Goal: Find specific page/section: Find specific page/section

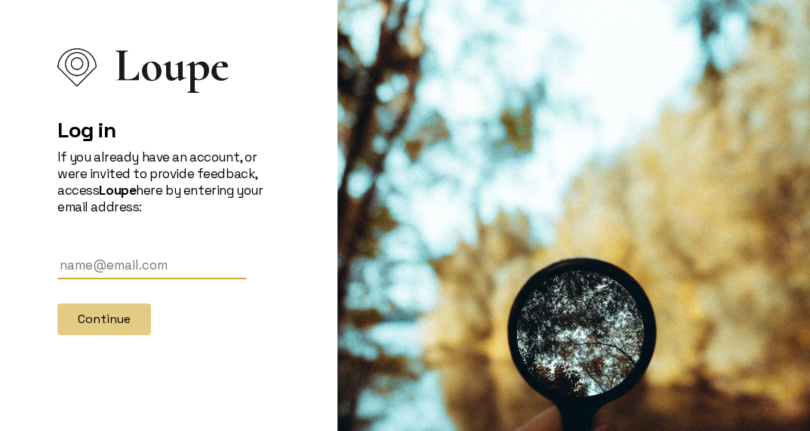
click at [105, 254] on input "text" at bounding box center [151, 265] width 189 height 28
type input "[PERSON_NAME][EMAIL_ADDRESS][DOMAIN_NAME]"
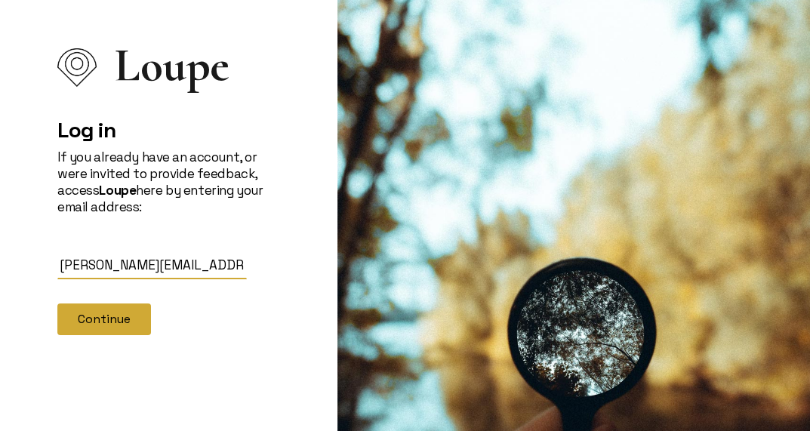
click at [103, 310] on button "Continue" at bounding box center [104, 319] width 94 height 32
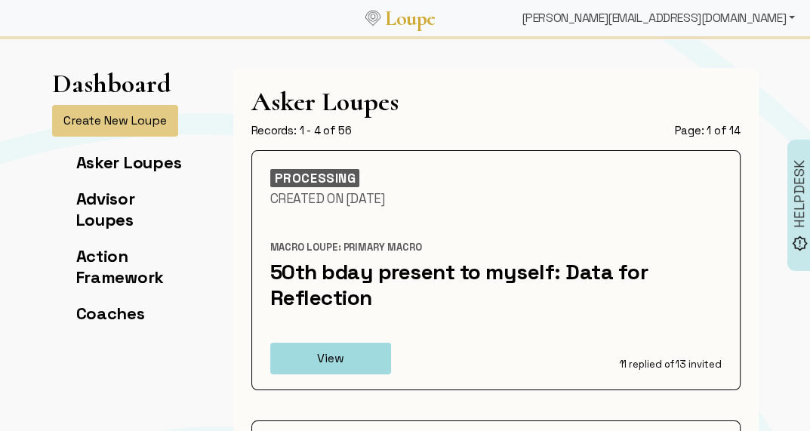
click at [732, 20] on div "[PERSON_NAME][EMAIL_ADDRESS][DOMAIN_NAME]" at bounding box center [658, 18] width 285 height 30
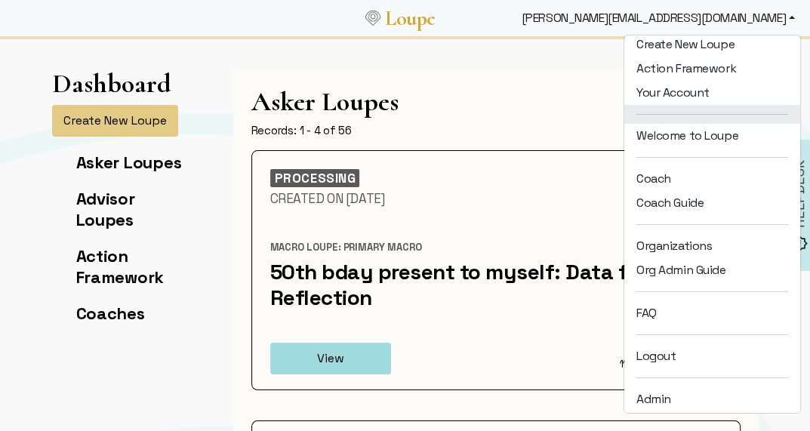
scroll to position [60, 0]
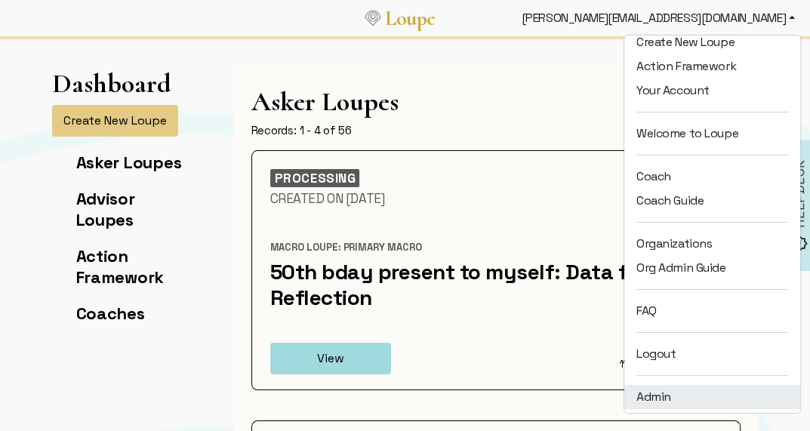
click at [673, 390] on link "Admin" at bounding box center [712, 397] width 176 height 24
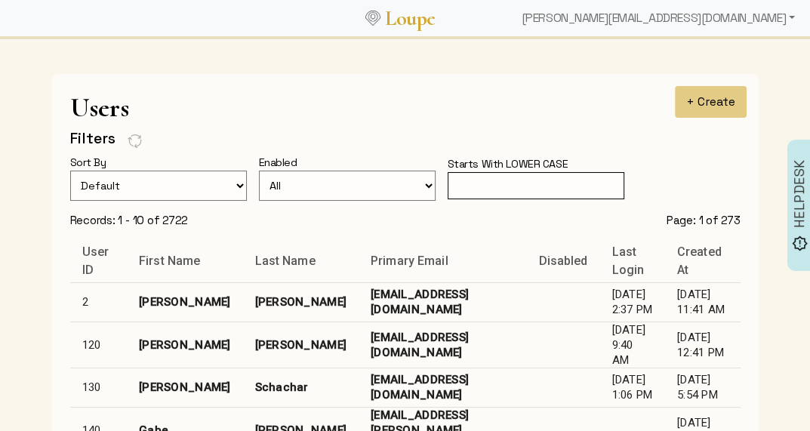
click at [506, 186] on input "text" at bounding box center [536, 186] width 177 height 28
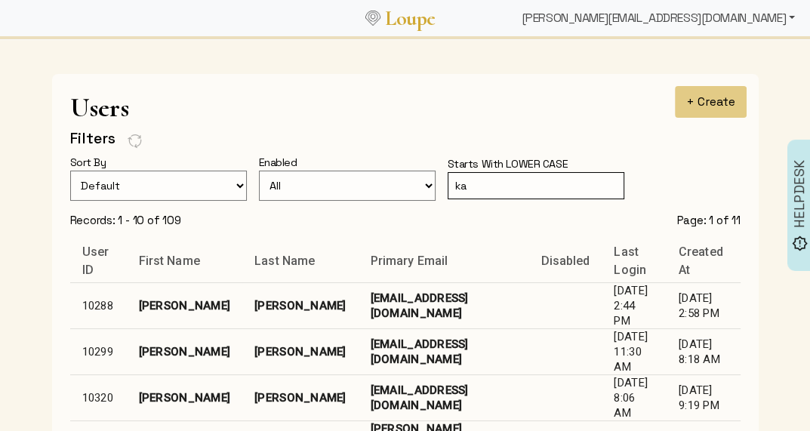
type input "ka"
click at [759, 13] on div "[PERSON_NAME][EMAIL_ADDRESS][DOMAIN_NAME]" at bounding box center [658, 18] width 285 height 30
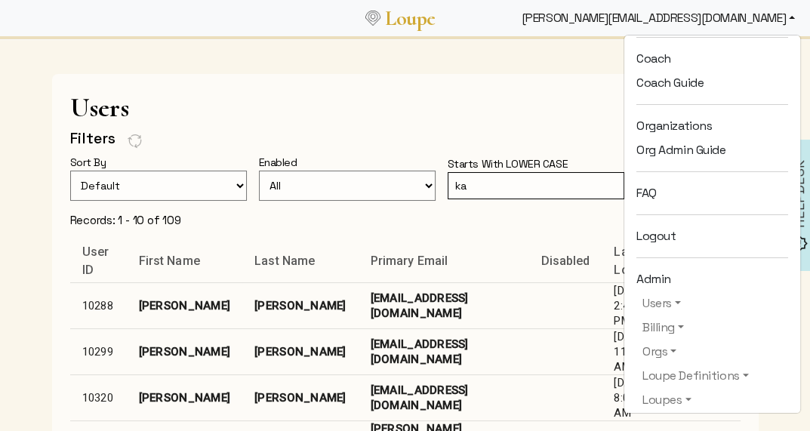
scroll to position [220, 0]
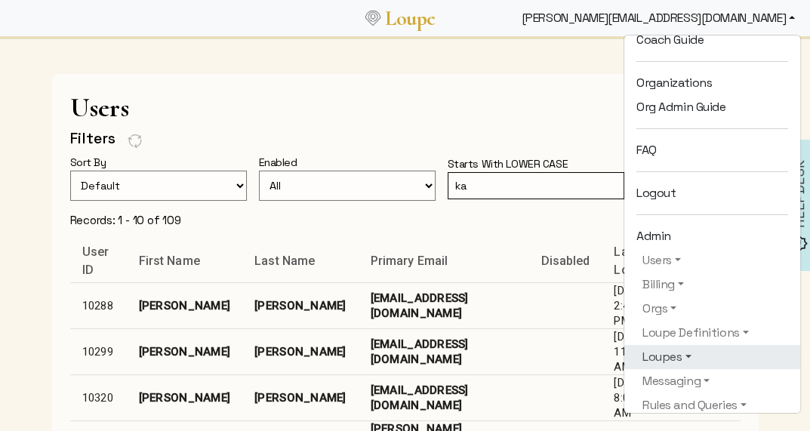
click at [691, 351] on link "Loupes" at bounding box center [712, 357] width 152 height 18
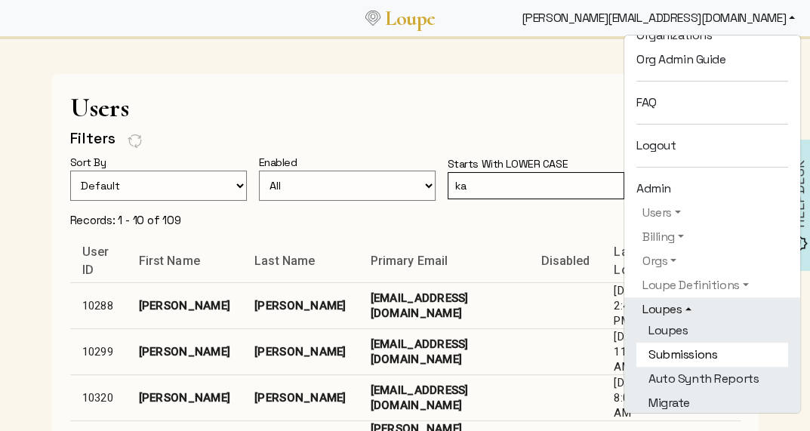
scroll to position [281, 0]
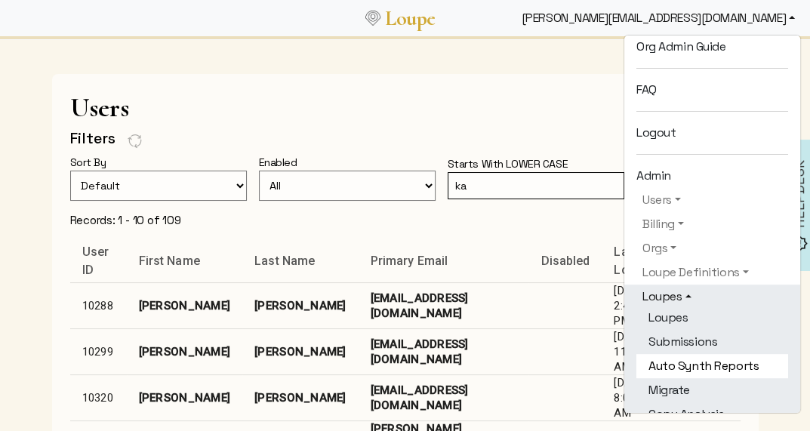
click at [691, 370] on link "Auto Synth Reports" at bounding box center [712, 366] width 152 height 24
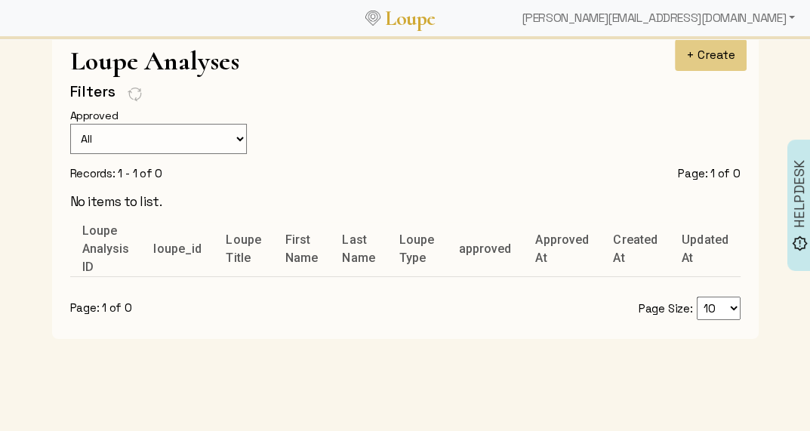
scroll to position [45, 0]
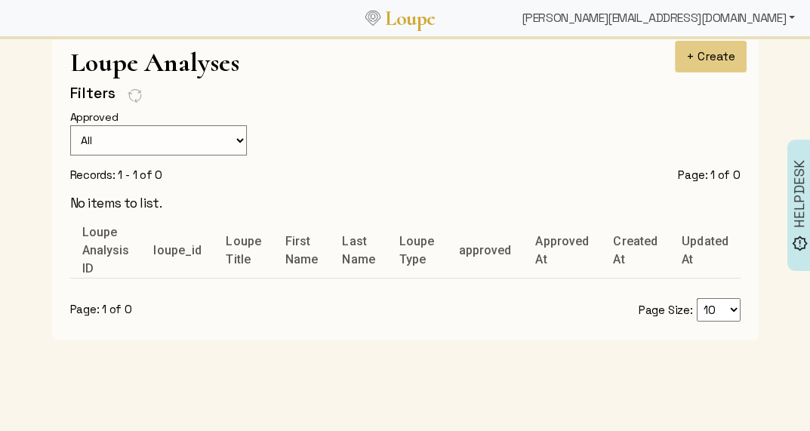
click at [715, 16] on div "[PERSON_NAME][EMAIL_ADDRESS][DOMAIN_NAME]" at bounding box center [658, 18] width 285 height 30
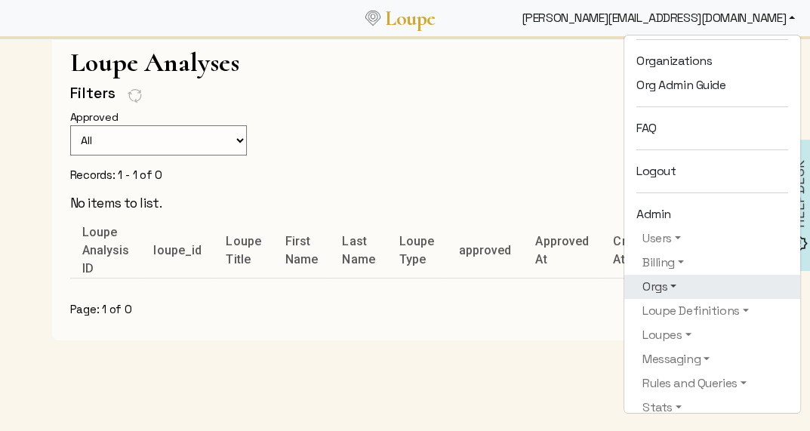
scroll to position [243, 0]
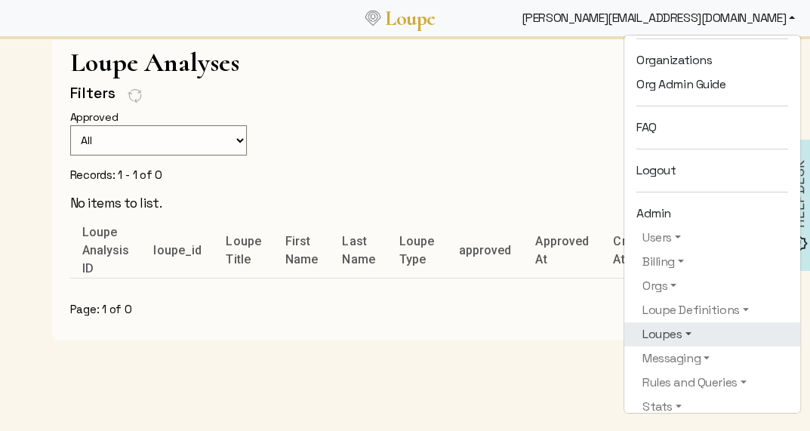
click at [673, 340] on link "Loupes" at bounding box center [712, 334] width 152 height 18
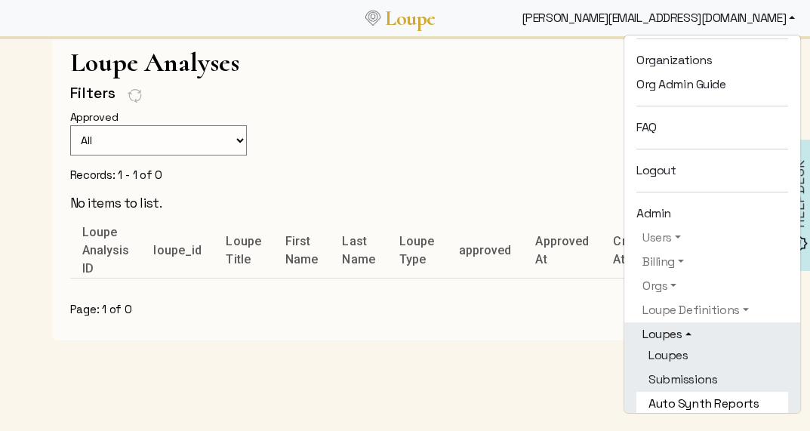
click at [676, 393] on link "Auto Synth Reports" at bounding box center [712, 404] width 152 height 24
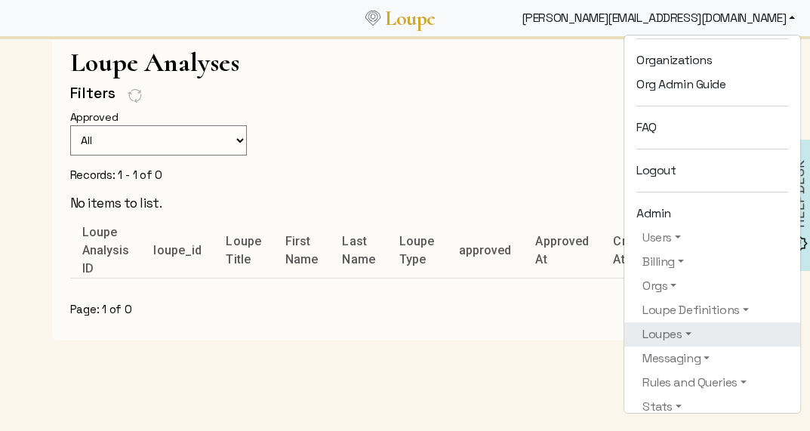
click at [503, 354] on div "Loupe Analyses Filters Approved All Approved Not Approved + Create Records: 1 -…" at bounding box center [405, 195] width 725 height 332
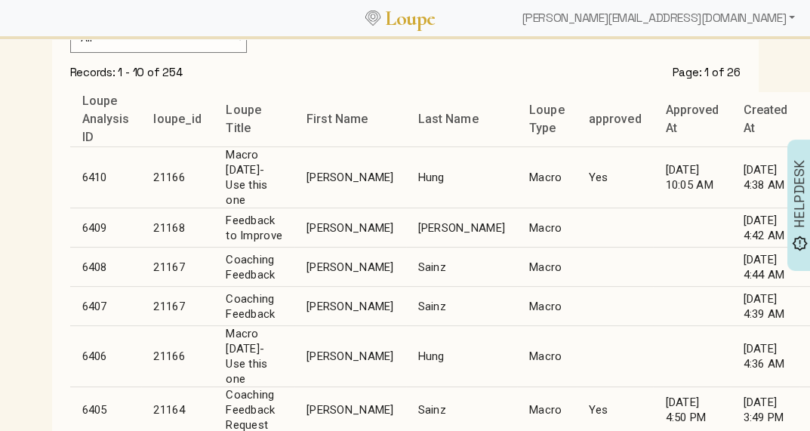
scroll to position [151, 0]
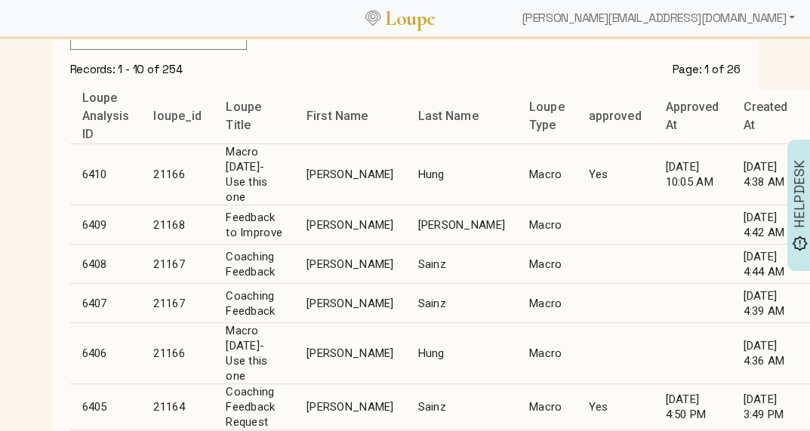
click at [316, 261] on td "[PERSON_NAME]" at bounding box center [349, 264] width 111 height 39
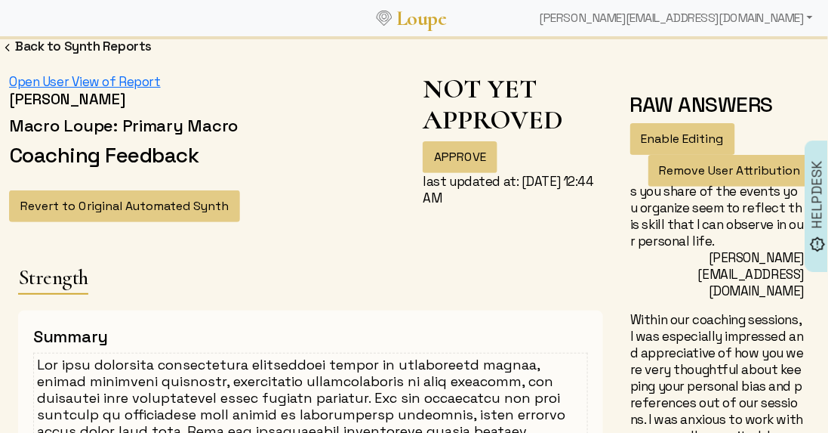
scroll to position [1199, 0]
